Goal: Task Accomplishment & Management: Use online tool/utility

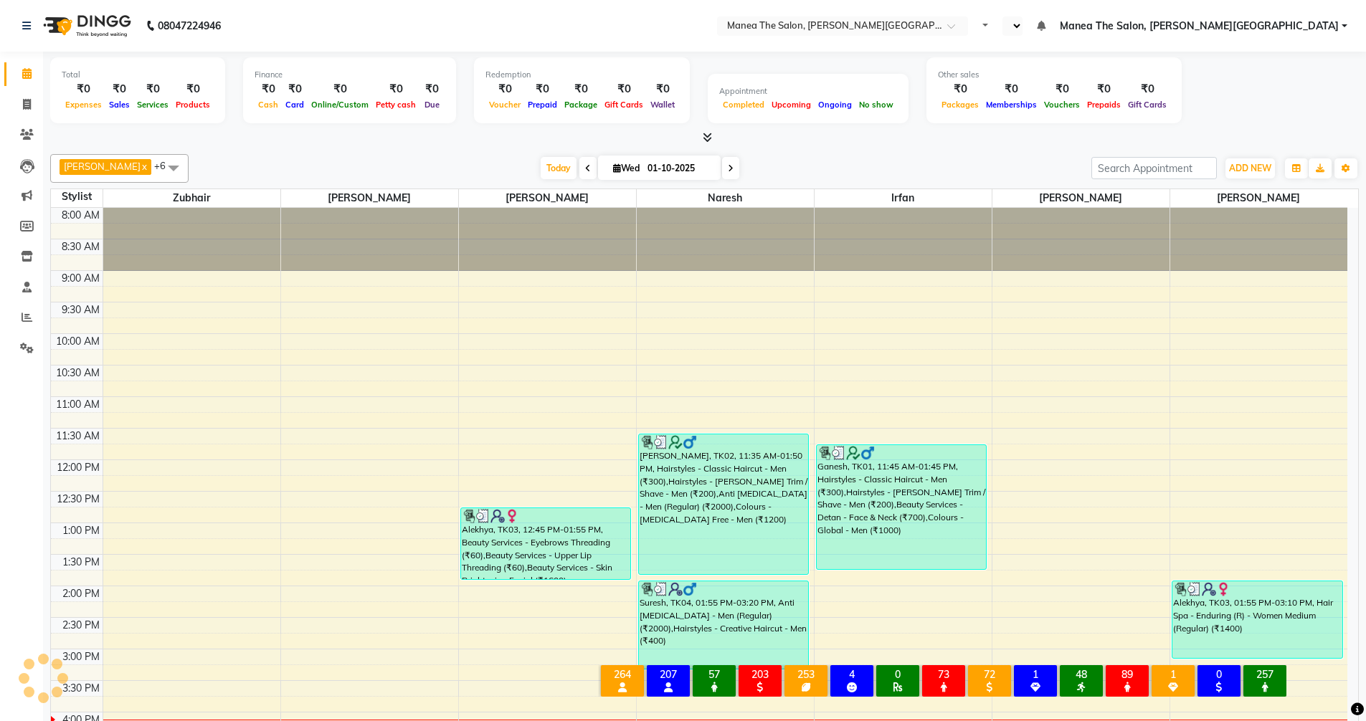
select select "en"
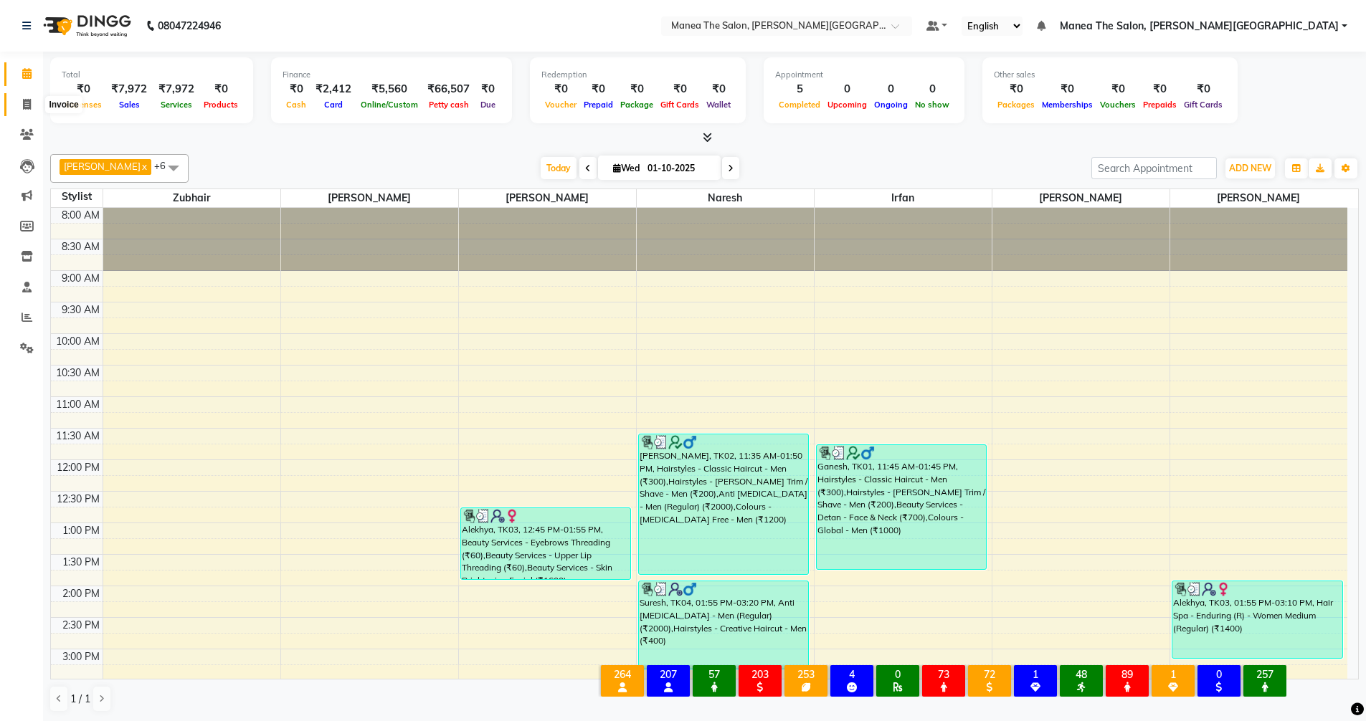
click at [24, 101] on icon at bounding box center [27, 104] width 8 height 11
select select "service"
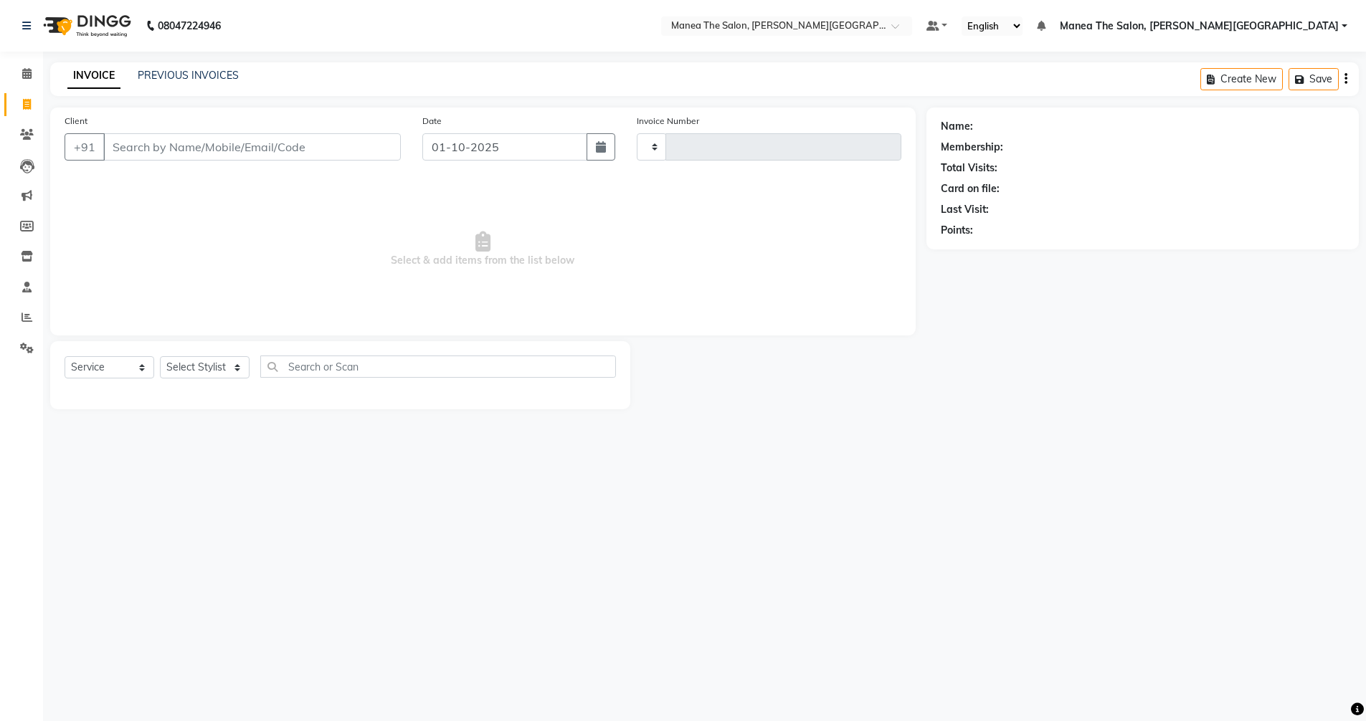
type input "0555"
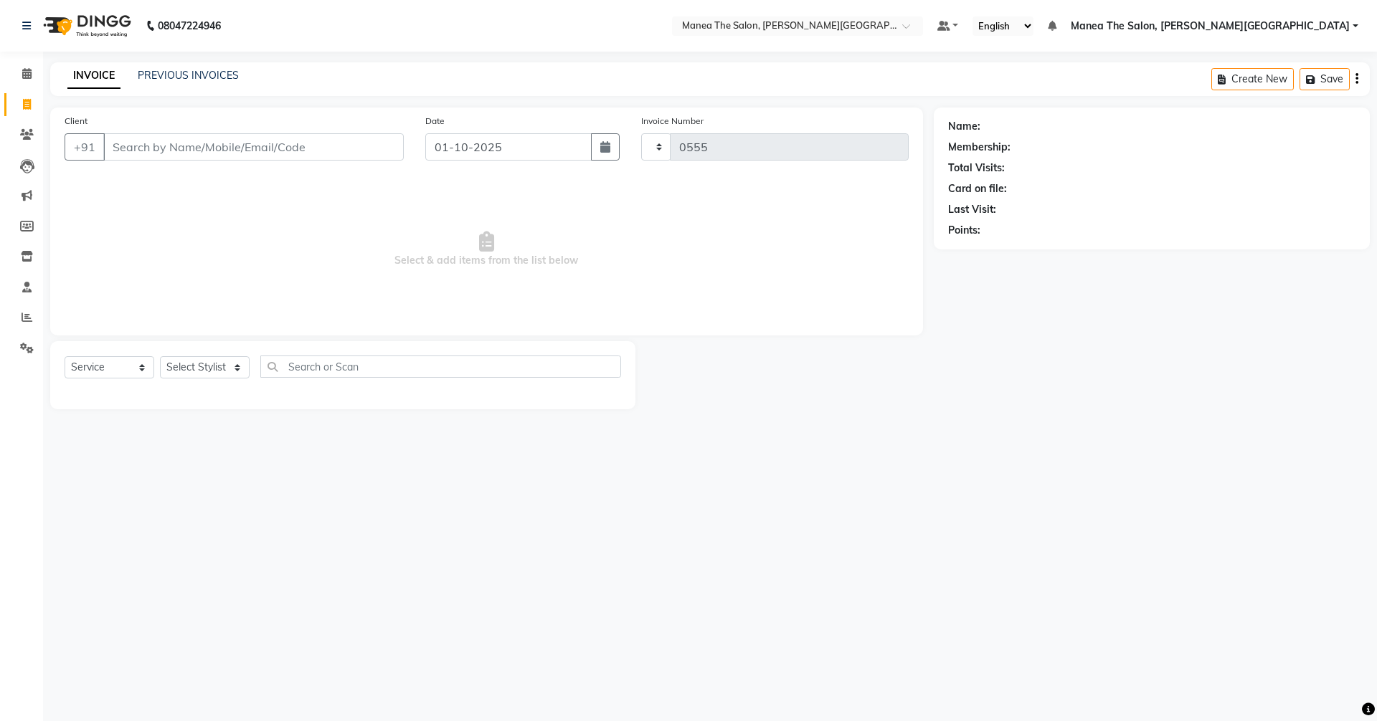
select select "8762"
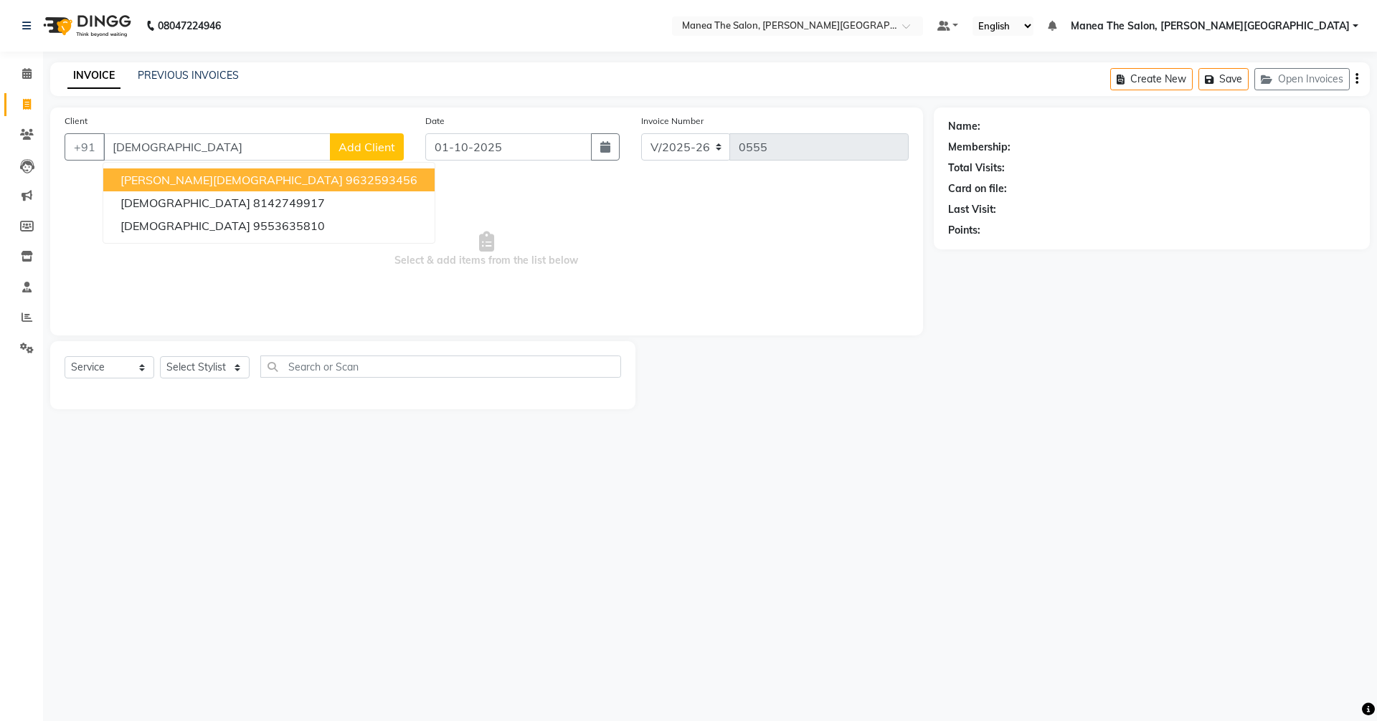
click at [181, 178] on span "[PERSON_NAME][DEMOGRAPHIC_DATA]" at bounding box center [231, 180] width 222 height 14
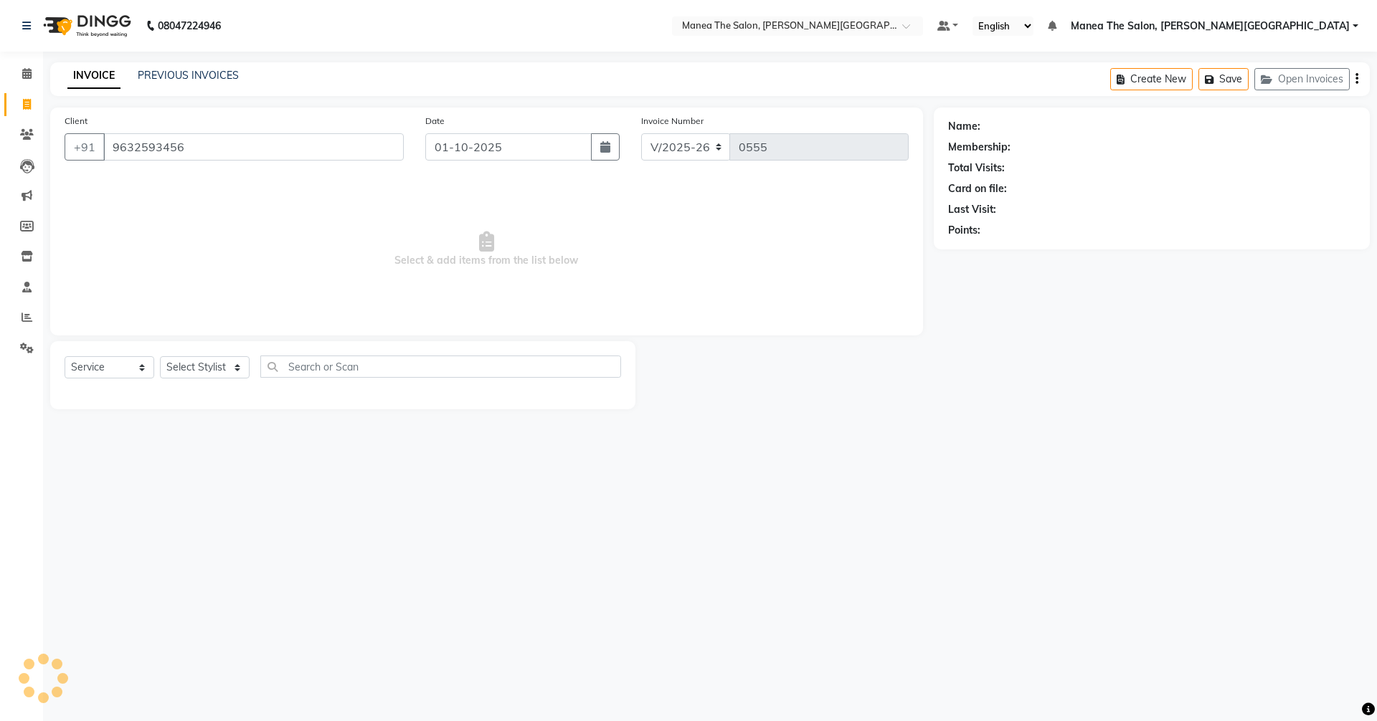
type input "9632593456"
select select "1: Object"
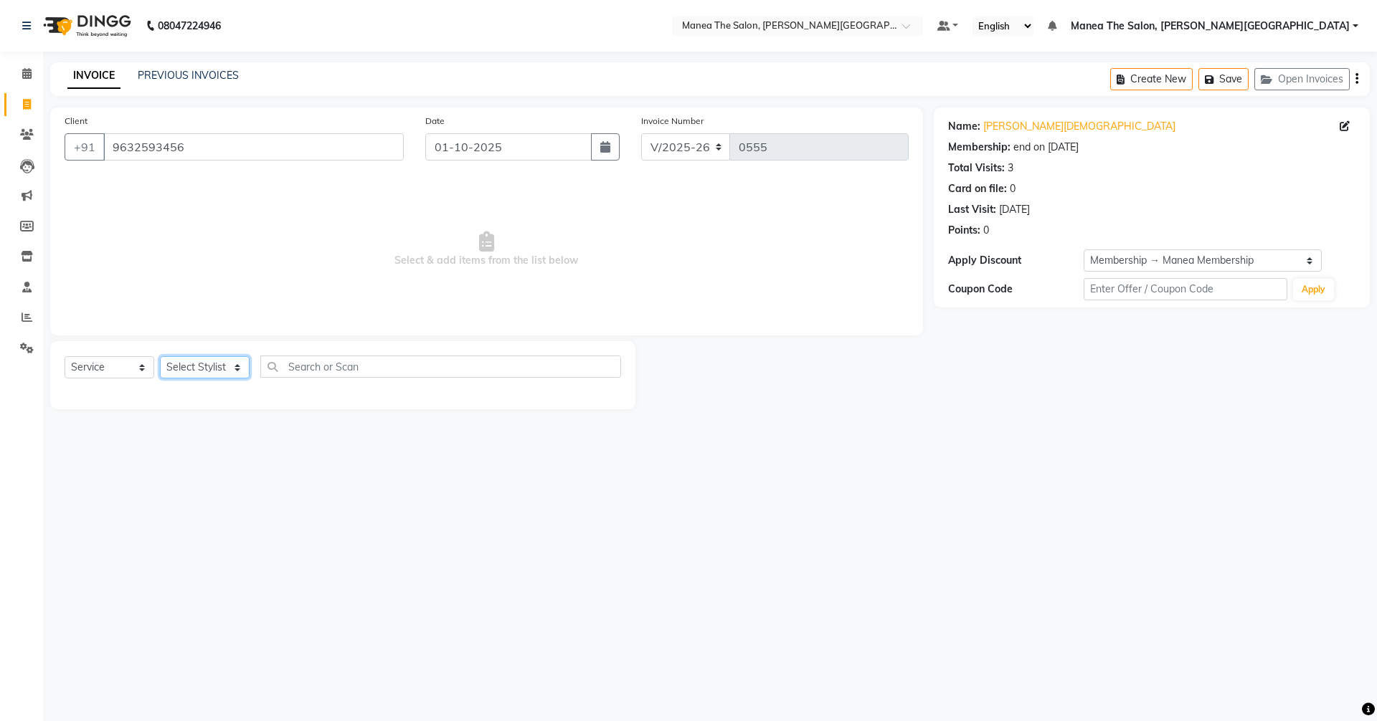
click at [194, 369] on select "Select Stylist [PERSON_NAME] Manager [PERSON_NAME] [PERSON_NAME] [PERSON_NAME] …" at bounding box center [205, 367] width 90 height 22
select select "89491"
click at [160, 356] on select "Select Stylist [PERSON_NAME] Manager [PERSON_NAME] [PERSON_NAME] [PERSON_NAME] …" at bounding box center [205, 367] width 90 height 22
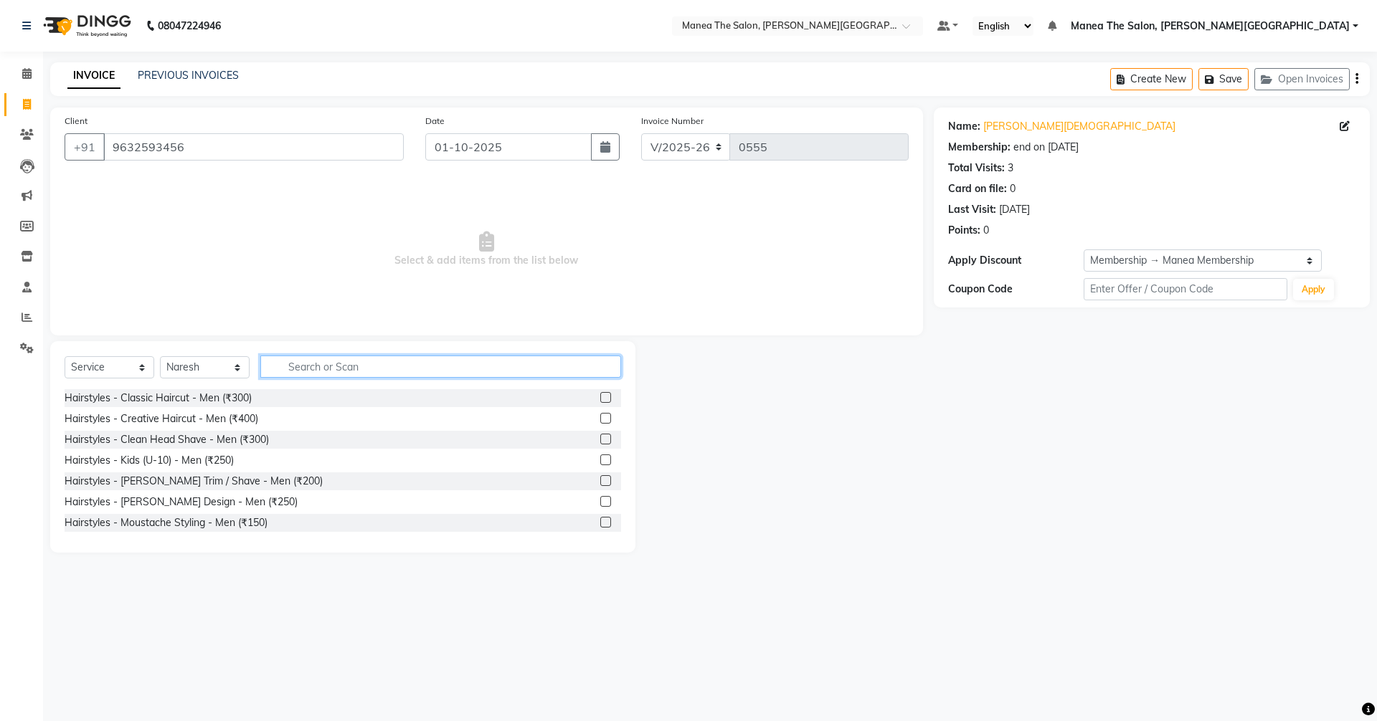
click at [376, 359] on input "text" at bounding box center [440, 367] width 361 height 22
click at [600, 460] on label at bounding box center [605, 460] width 11 height 11
click at [600, 460] on input "checkbox" at bounding box center [604, 460] width 9 height 9
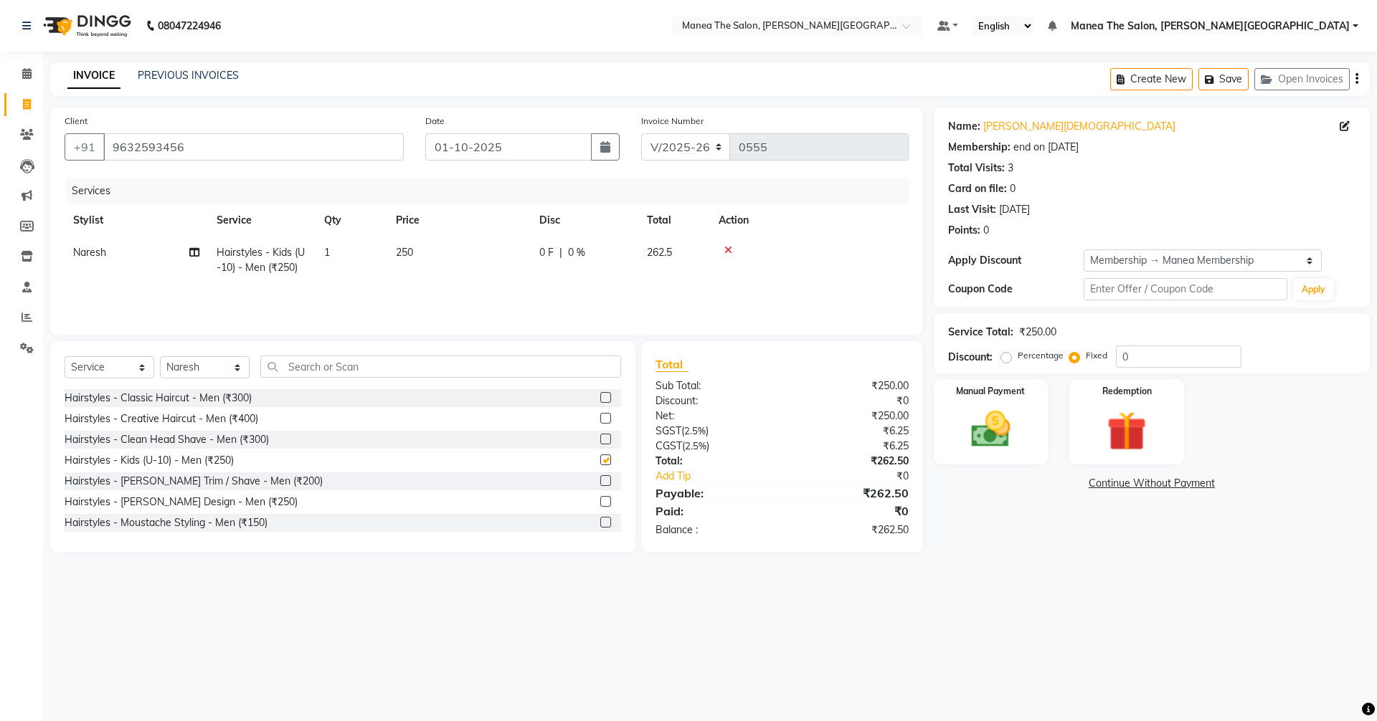
checkbox input "false"
click at [730, 250] on icon at bounding box center [728, 250] width 8 height 10
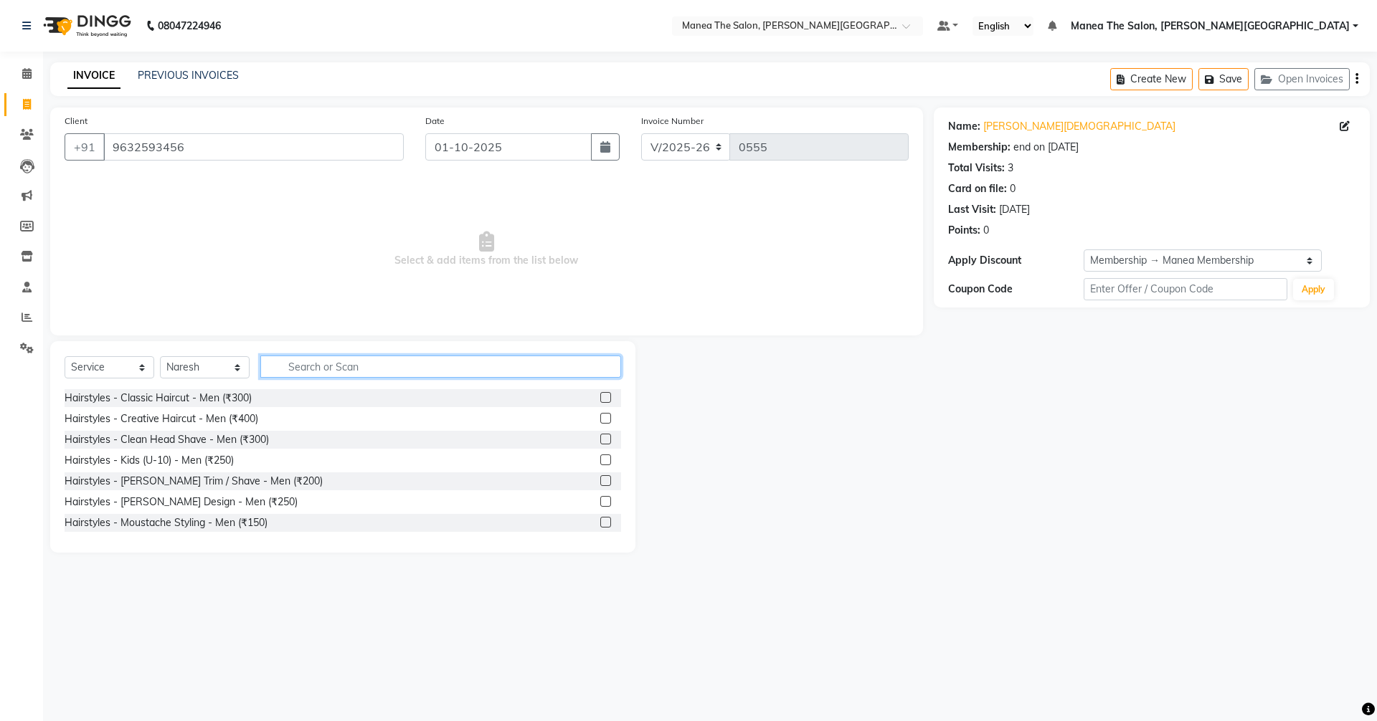
click at [473, 367] on input "text" at bounding box center [440, 367] width 361 height 22
type input "300"
click at [600, 399] on label at bounding box center [605, 397] width 11 height 11
click at [600, 399] on input "checkbox" at bounding box center [604, 398] width 9 height 9
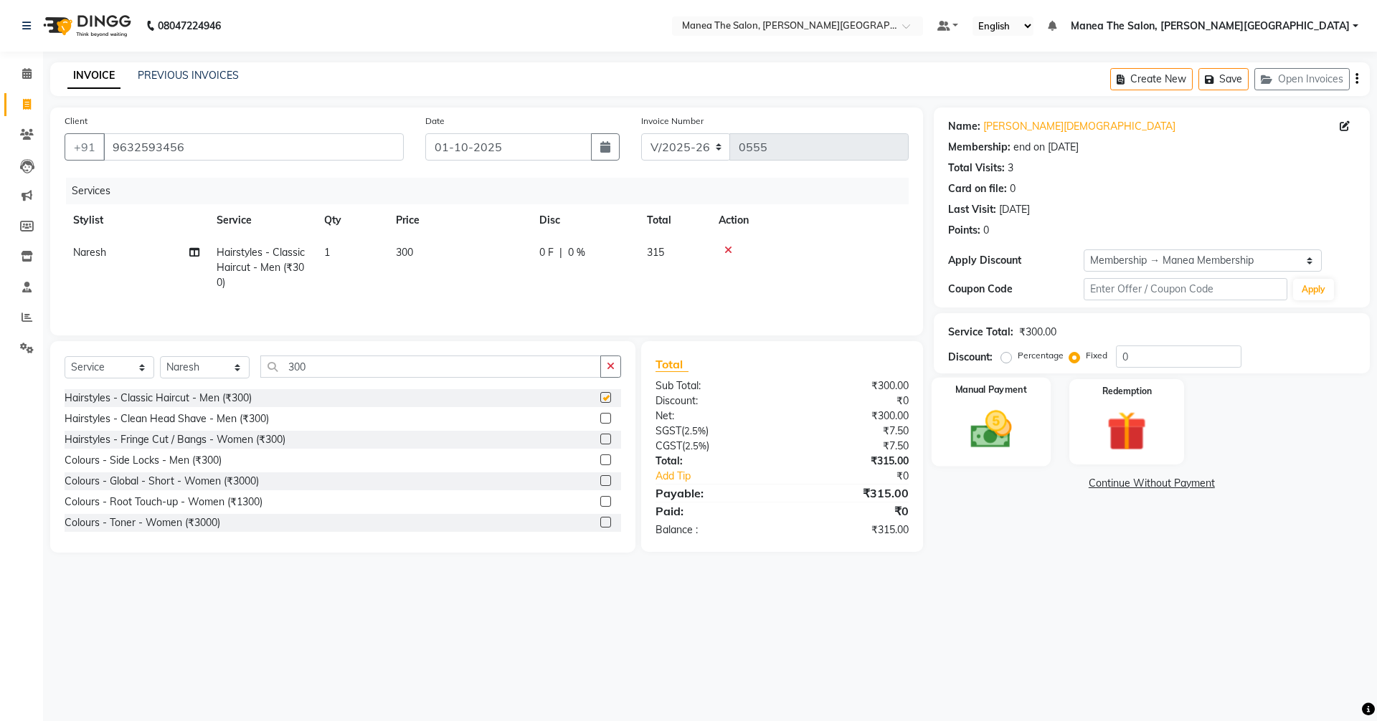
checkbox input "false"
click at [998, 427] on img at bounding box center [990, 429] width 67 height 47
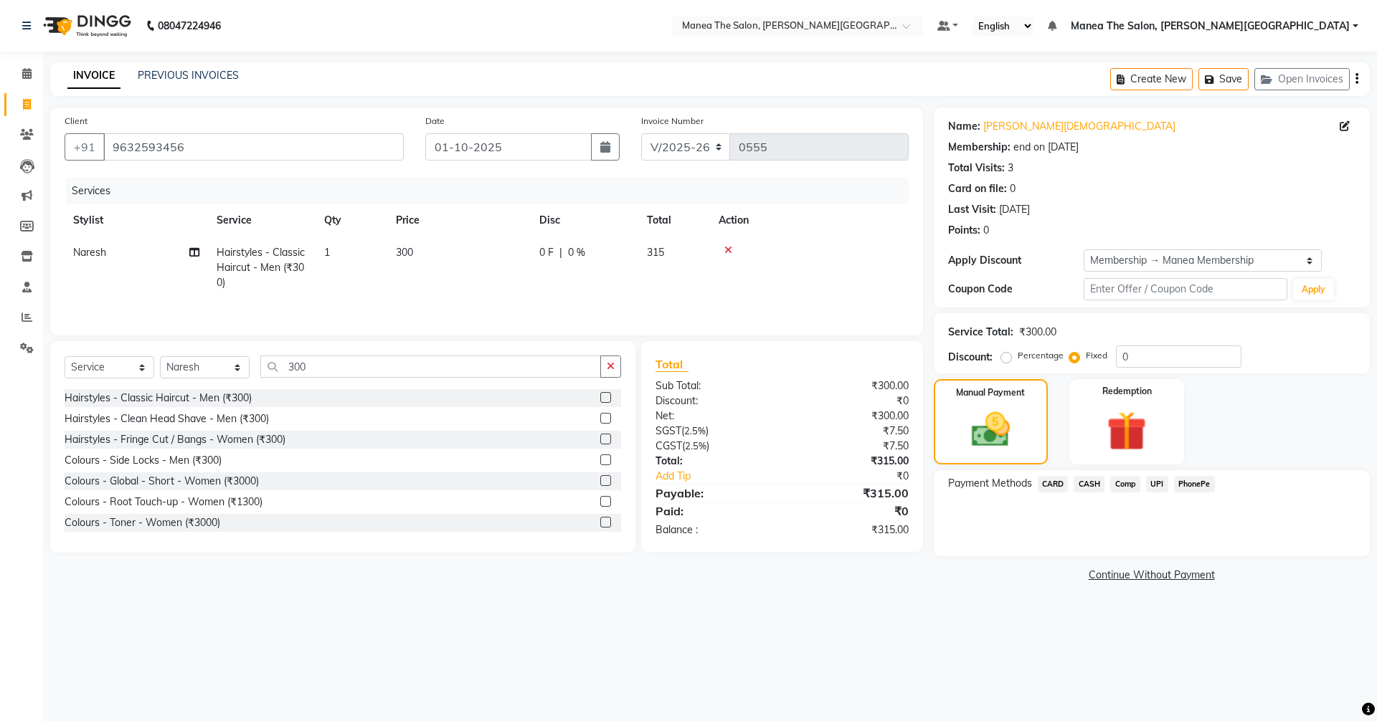
click at [1154, 485] on span "UPI" at bounding box center [1157, 484] width 22 height 16
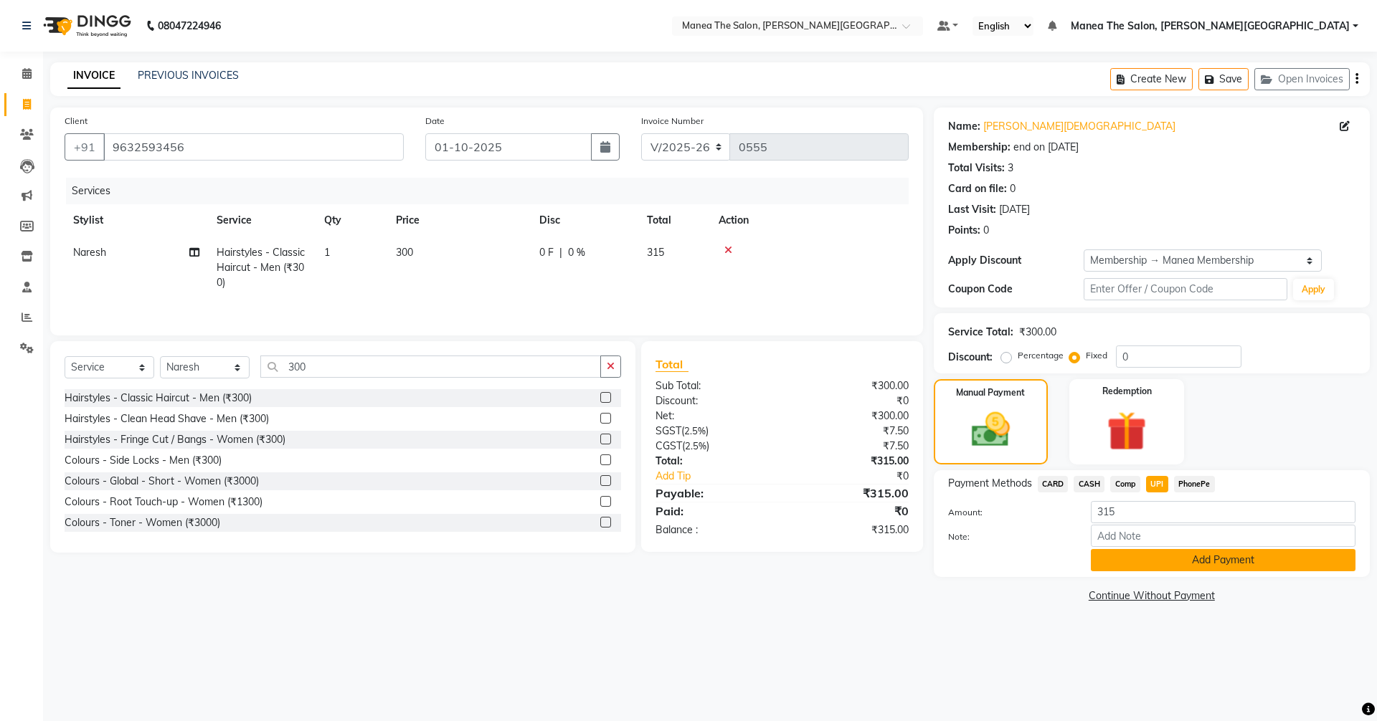
click at [1177, 562] on button "Add Payment" at bounding box center [1223, 560] width 265 height 22
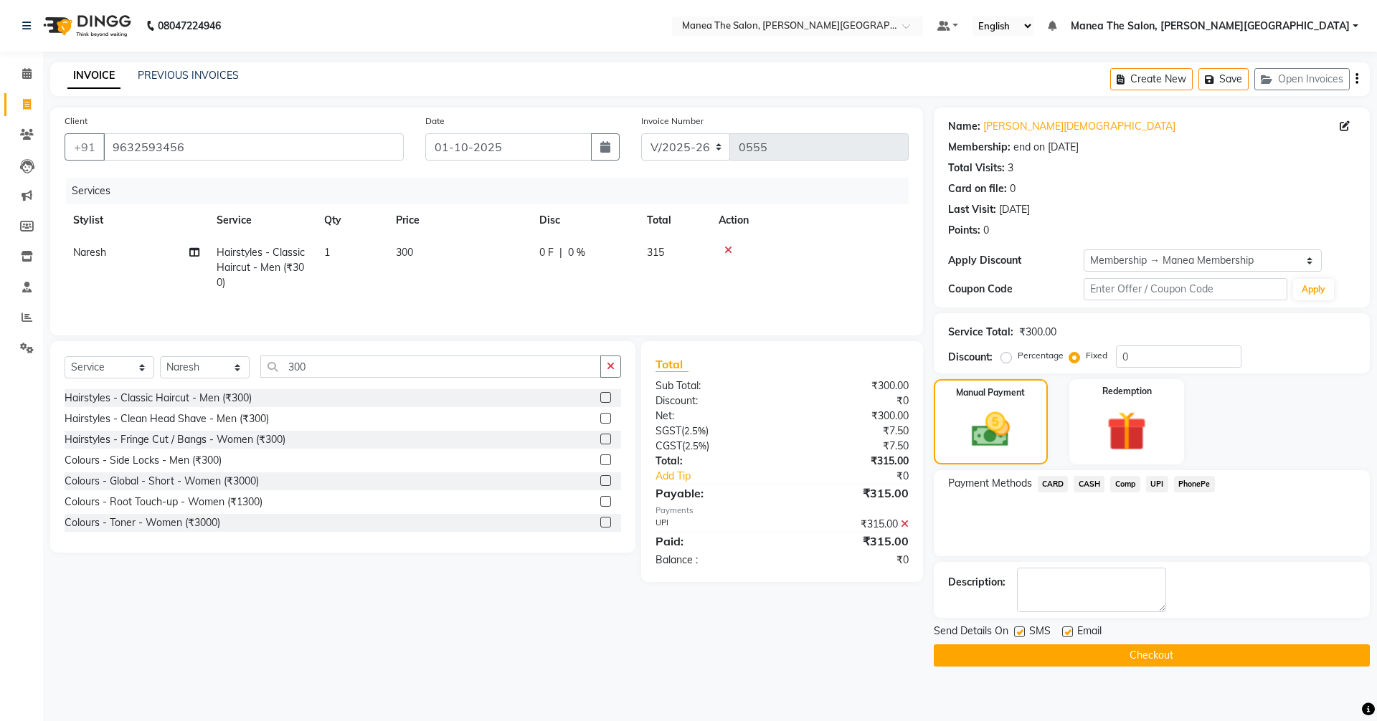
click at [1174, 660] on button "Checkout" at bounding box center [1152, 656] width 436 height 22
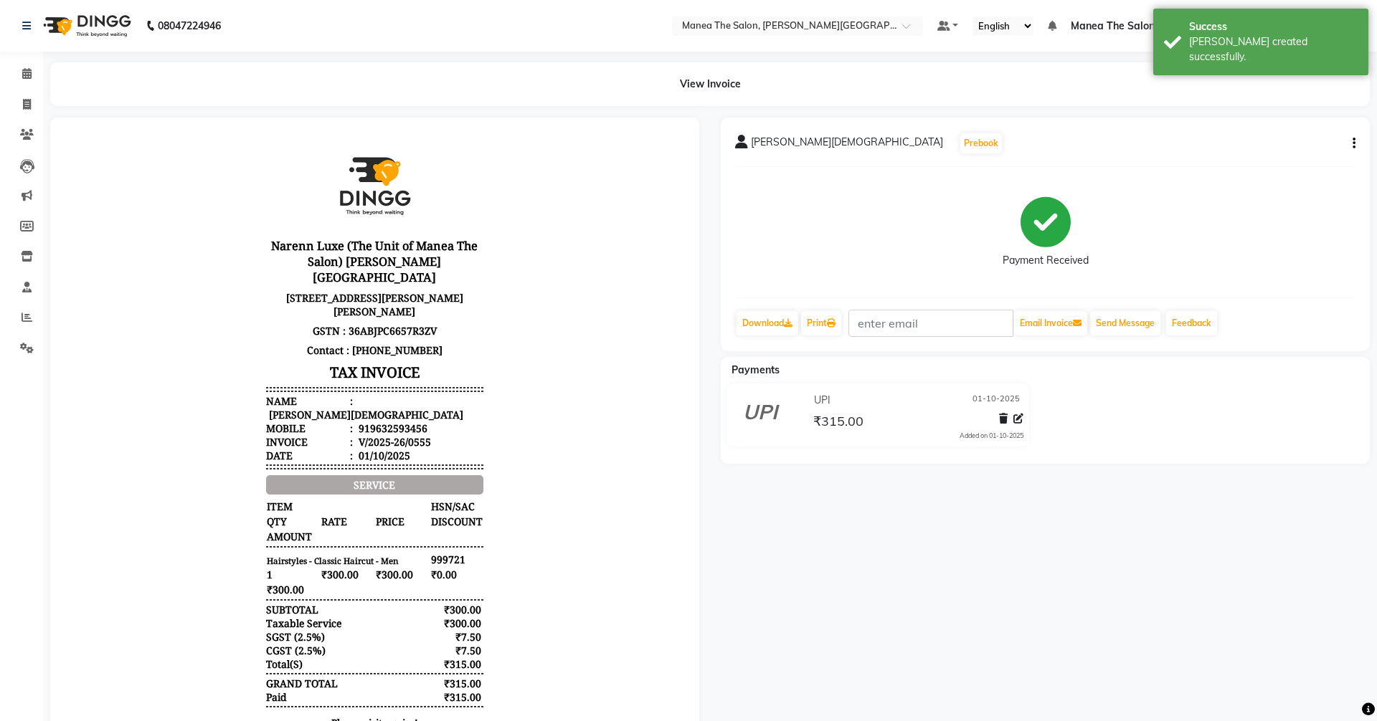
select select "8762"
select select "service"
